Goal: Use online tool/utility: Utilize a website feature to perform a specific function

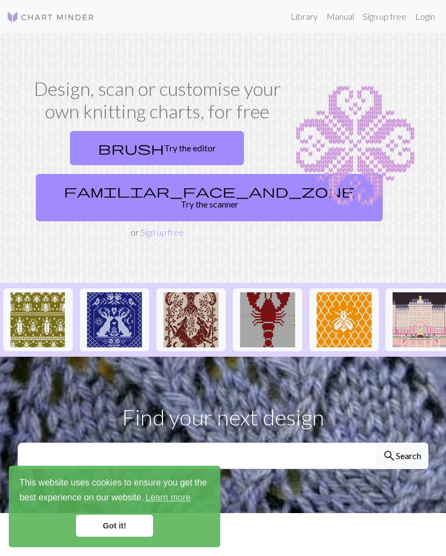
click at [113, 191] on link "familiar_face_and_zone Try the scanner" at bounding box center [209, 197] width 347 height 47
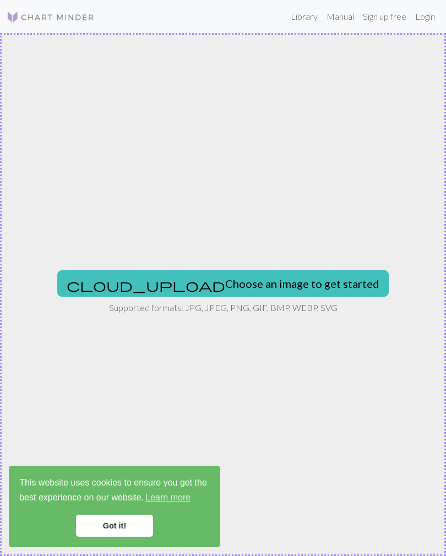
click at [154, 279] on button "cloud_upload Choose an image to get started" at bounding box center [222, 283] width 331 height 26
